Goal: Task Accomplishment & Management: Manage account settings

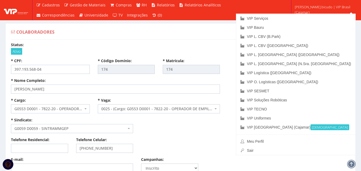
select select
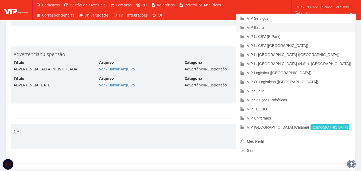
scroll to position [2114, 0]
click at [313, 19] on link "VIP Serviços" at bounding box center [296, 18] width 119 height 9
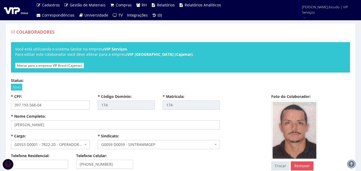
select select
click at [219, 87] on div "Ativo" at bounding box center [181, 87] width 340 height 5
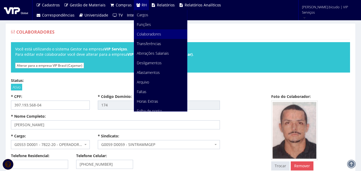
click at [149, 35] on span "Colaboradores" at bounding box center [149, 34] width 24 height 5
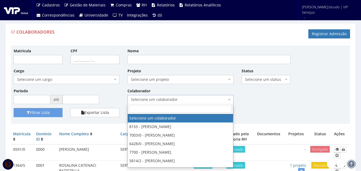
click at [168, 95] on span "Selecione um colaborador" at bounding box center [181, 99] width 106 height 9
drag, startPoint x: 264, startPoint y: 35, endPoint x: 250, endPoint y: 30, distance: 15.2
click at [264, 35] on div "Colaboradores Registrar Admissão" at bounding box center [181, 35] width 340 height 16
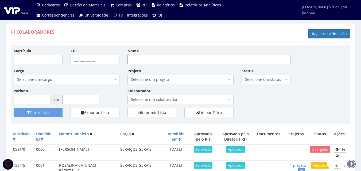
click at [166, 62] on input "Nome" at bounding box center [209, 59] width 163 height 9
type input "marco da conceição"
click at [14, 108] on button "Filtrar Lista" at bounding box center [38, 112] width 49 height 9
